Goal: Find specific page/section: Find specific page/section

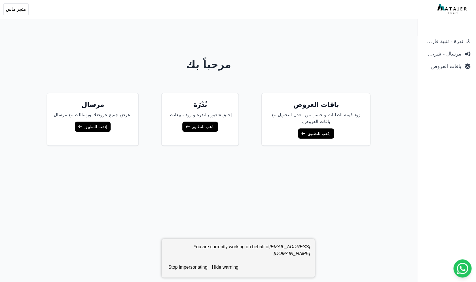
click at [449, 65] on span "باقات العروض" at bounding box center [442, 66] width 38 height 8
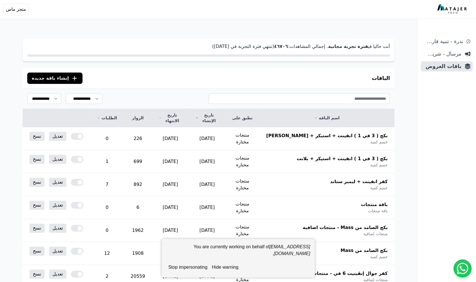
click at [288, 47] on strong "٤٦٧۰٦" at bounding box center [281, 46] width 14 height 5
copy p ". إجمالي المشاهدات: ٤٦٧۰٦"
click at [187, 266] on button "stop impersonating" at bounding box center [188, 267] width 44 height 11
